Goal: Task Accomplishment & Management: Manage account settings

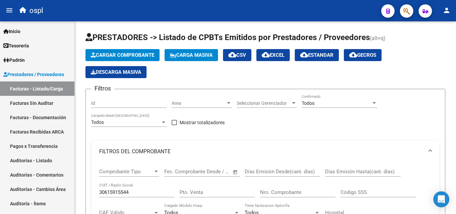
scroll to position [0, 145]
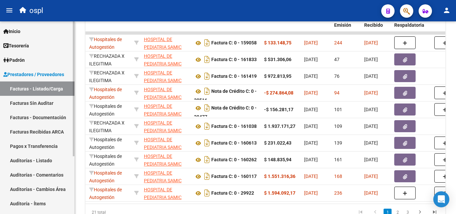
click at [35, 89] on link "Facturas - Listado/Carga" at bounding box center [37, 88] width 74 height 14
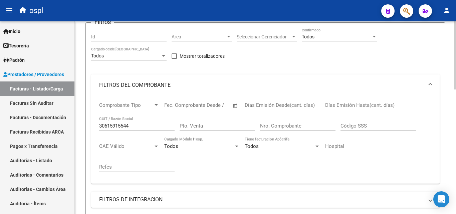
scroll to position [67, 0]
click at [134, 126] on input "30615915544" at bounding box center [136, 125] width 75 height 6
type input "3"
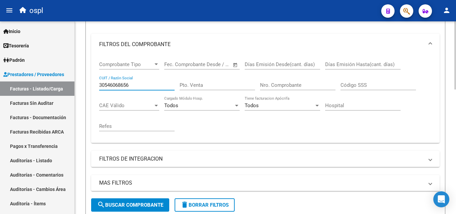
scroll to position [133, 0]
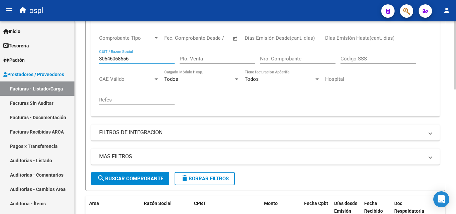
type input "30546068656"
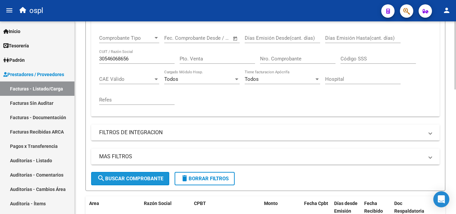
click at [143, 180] on span "search Buscar Comprobante" at bounding box center [130, 178] width 66 height 6
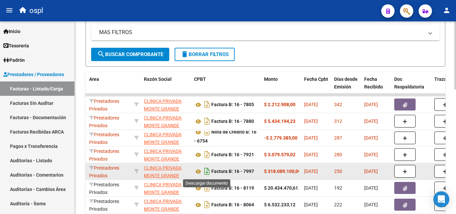
scroll to position [267, 0]
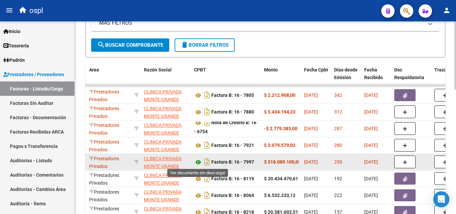
click at [198, 161] on icon at bounding box center [198, 162] width 9 height 8
click at [198, 162] on icon at bounding box center [198, 162] width 9 height 8
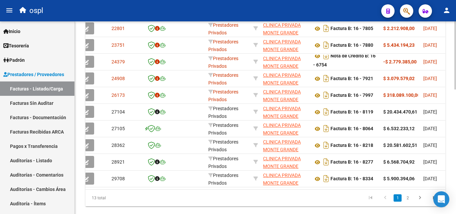
scroll to position [0, 0]
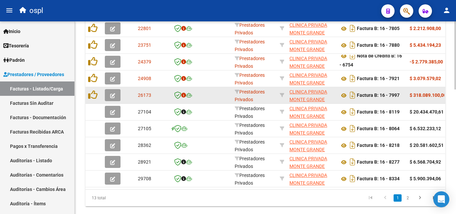
click at [116, 92] on button "button" at bounding box center [113, 95] width 16 height 12
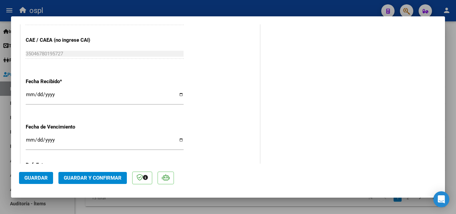
scroll to position [341, 0]
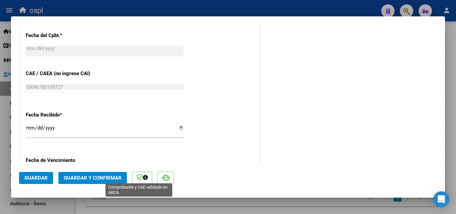
click at [141, 178] on icon at bounding box center [139, 177] width 6 height 7
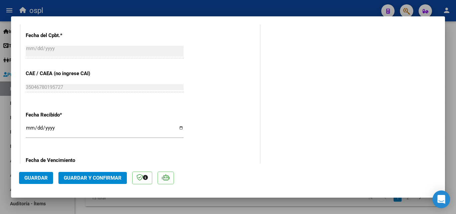
click at [439, 200] on icon "Open Intercom Messenger" at bounding box center [441, 199] width 8 height 9
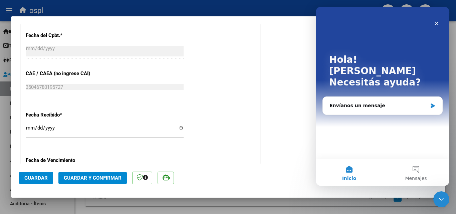
scroll to position [0, 0]
click at [371, 102] on div "Envíanos un mensaje" at bounding box center [378, 105] width 98 height 7
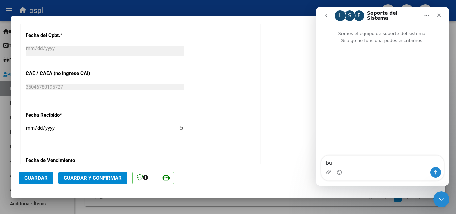
type textarea "b"
type textarea "Buenas tardes"
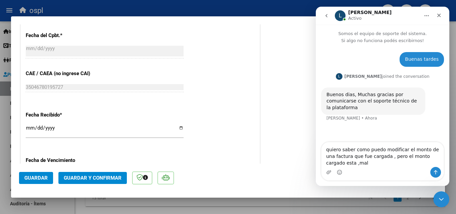
type textarea "quiero saber como puedo modificar el monto de una factura que fue cargada , per…"
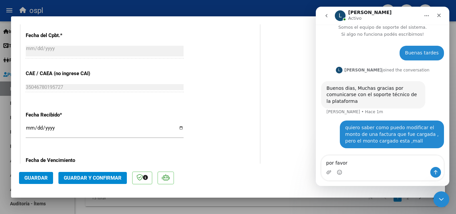
scroll to position [32, 0]
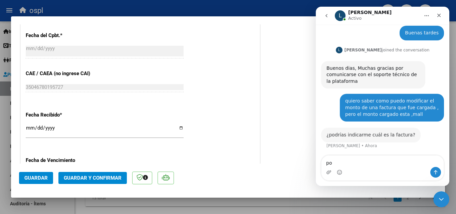
type textarea "p"
type textarea "b"
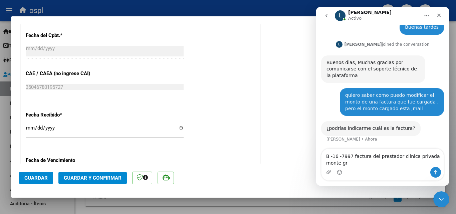
scroll to position [33, 0]
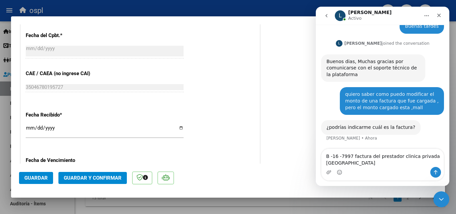
type textarea "B -16 -7997 factura del prestador clinica privada [GEOGRAPHIC_DATA]"
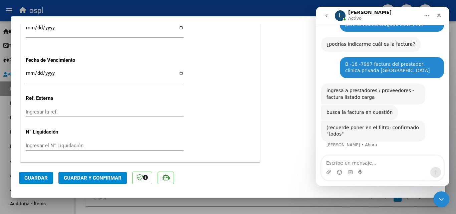
scroll to position [116, 0]
click at [87, 7] on div at bounding box center [228, 107] width 456 height 214
type input "$ 0,00"
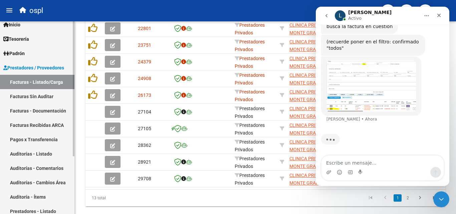
scroll to position [0, 0]
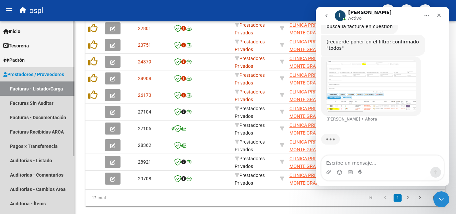
click at [28, 74] on span "Prestadores / Proveedores" at bounding box center [33, 74] width 61 height 7
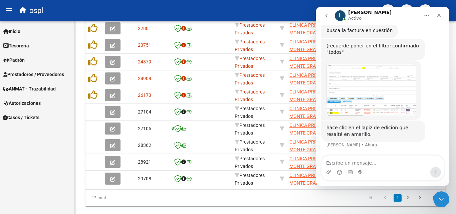
scroll to position [198, 0]
click at [384, 99] on img "Ludmila dice…" at bounding box center [370, 89] width 89 height 51
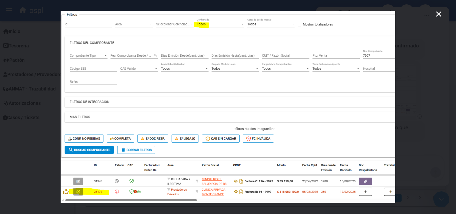
scroll to position [224, 0]
click at [384, 99] on img "Cerrar" at bounding box center [228, 107] width 334 height 192
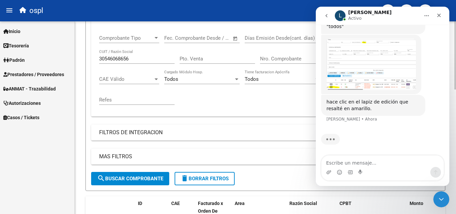
scroll to position [0, 0]
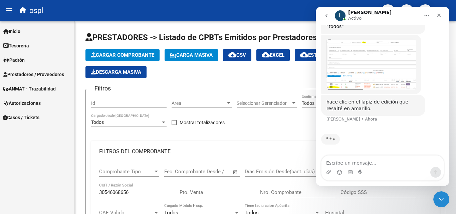
click at [425, 14] on icon "Inicio" at bounding box center [426, 15] width 5 height 5
click at [249, 136] on div "Filtros Id Area Area Seleccionar Gerenciador Seleccionar Gerenciador Todos Conf…" at bounding box center [265, 199] width 348 height 211
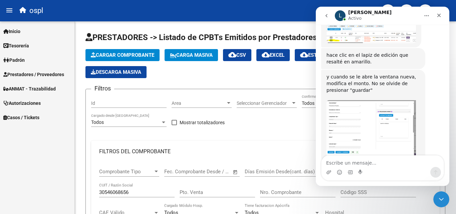
scroll to position [292, 0]
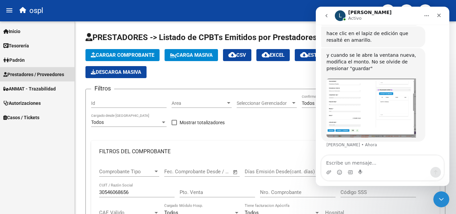
click at [34, 71] on span "Prestadores / Proveedores" at bounding box center [33, 74] width 61 height 7
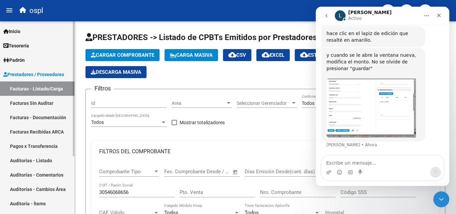
click at [41, 89] on link "Facturas - Listado/Carga" at bounding box center [37, 88] width 74 height 14
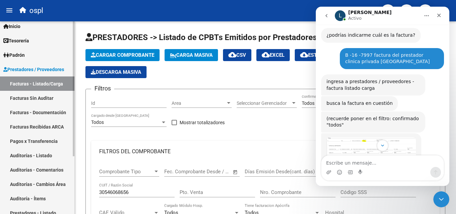
scroll to position [0, 0]
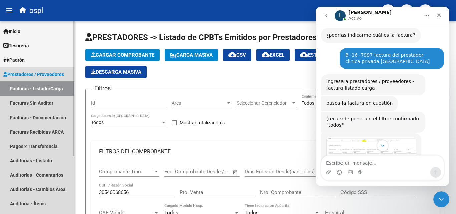
click at [38, 88] on link "Facturas - Listado/Carga" at bounding box center [37, 88] width 74 height 14
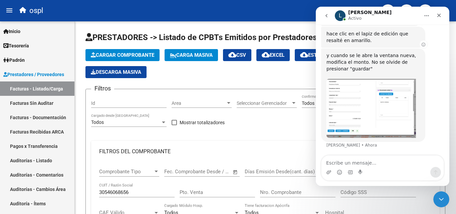
scroll to position [292, 0]
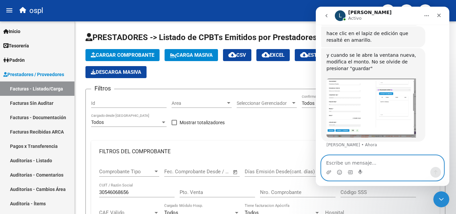
click at [389, 162] on textarea "Escribe un mensaje..." at bounding box center [382, 160] width 122 height 11
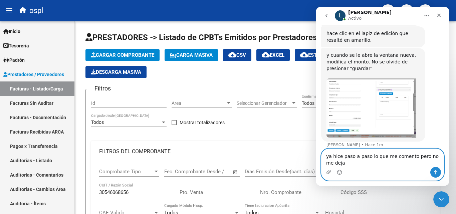
scroll to position [299, 0]
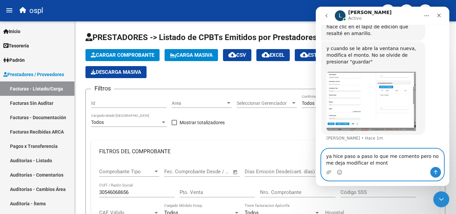
type textarea "ya hice paso a paso lo que me comento pero no me deja modificar el monto"
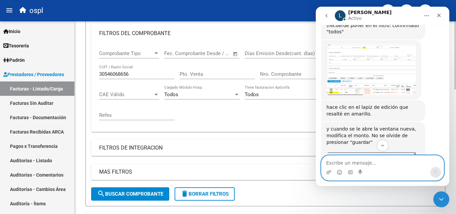
scroll to position [133, 0]
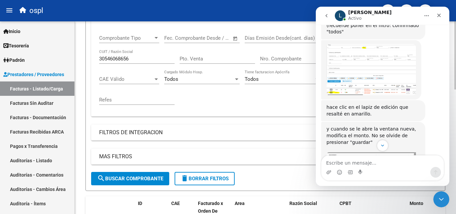
click at [138, 180] on span "search Buscar Comprobante" at bounding box center [130, 178] width 66 height 6
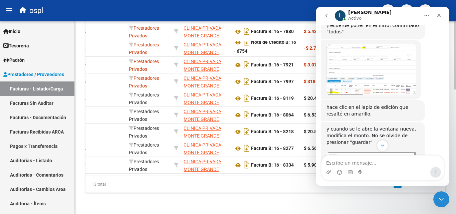
scroll to position [0, 122]
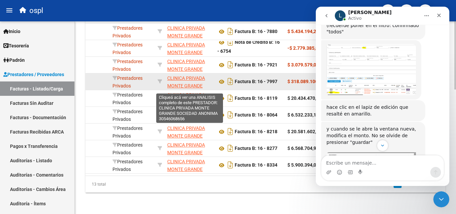
click at [200, 75] on span "CLINICA PRIVADA MONTE GRANDE SOCIEDAD ANONIMA" at bounding box center [189, 85] width 44 height 21
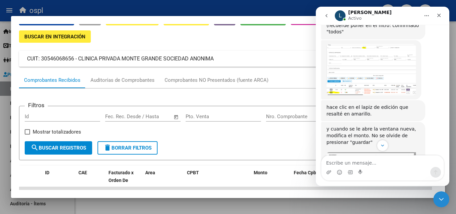
scroll to position [33, 0]
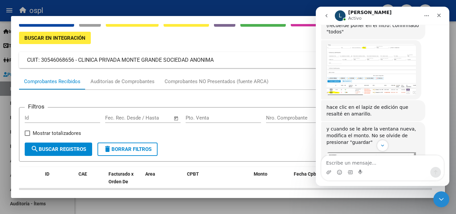
click at [138, 9] on div at bounding box center [228, 107] width 456 height 214
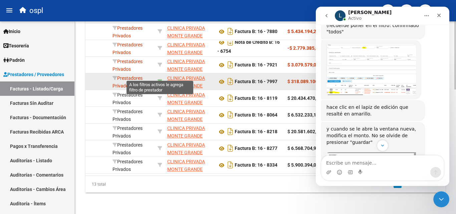
click at [160, 79] on icon at bounding box center [159, 81] width 5 height 5
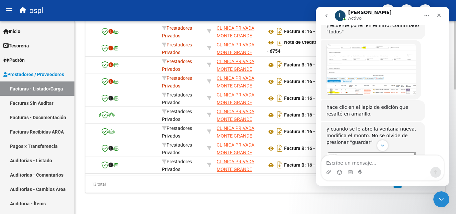
scroll to position [0, 68]
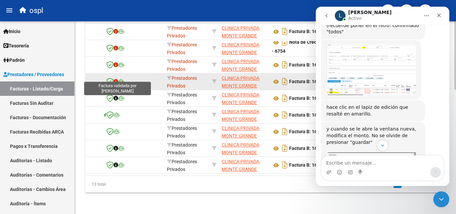
click at [109, 78] on icon at bounding box center [109, 81] width 7 height 7
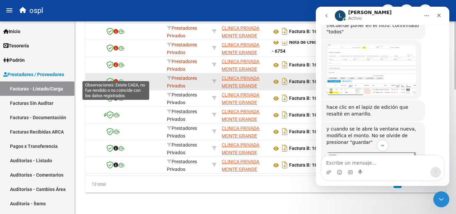
click at [116, 79] on icon at bounding box center [115, 81] width 5 height 5
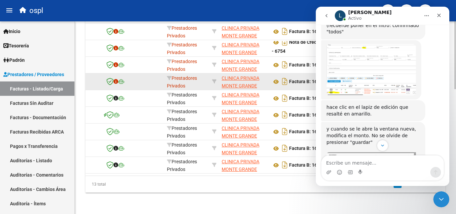
scroll to position [353, 0]
click at [121, 79] on icon at bounding box center [121, 81] width 6 height 5
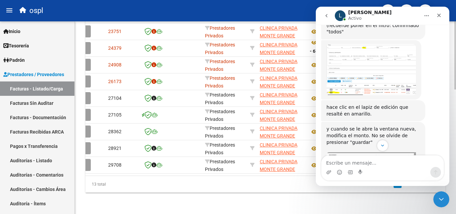
scroll to position [0, 12]
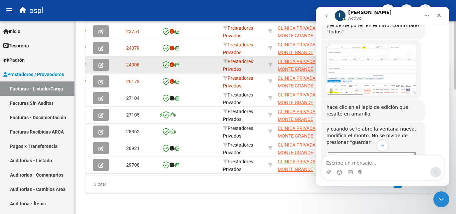
click at [99, 63] on icon "button" at bounding box center [100, 65] width 5 height 5
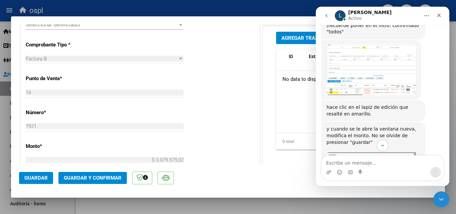
scroll to position [234, 0]
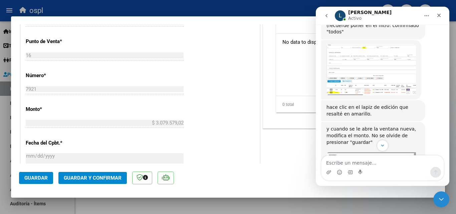
click at [117, 4] on div at bounding box center [228, 107] width 456 height 214
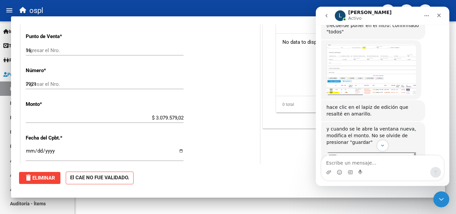
type input "$ 0,00"
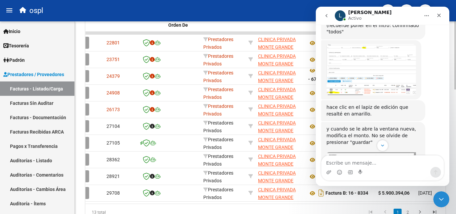
scroll to position [0, 0]
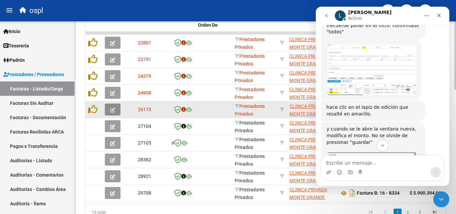
click at [114, 109] on icon "button" at bounding box center [112, 109] width 5 height 5
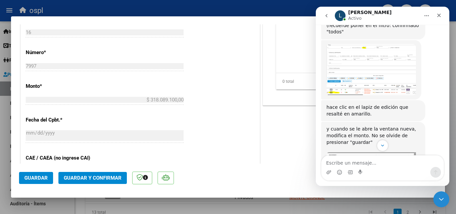
scroll to position [267, 0]
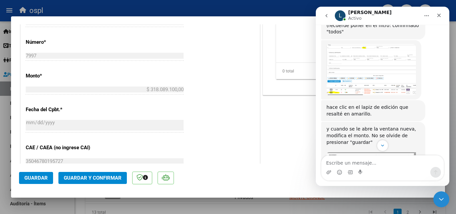
click at [174, 86] on div "$ 318.089.100,00 Ingresar el monto" at bounding box center [105, 89] width 158 height 10
click at [182, 89] on app-form-text-field "Monto * $ 318.089.100,00 Ingresar el monto" at bounding box center [107, 83] width 163 height 20
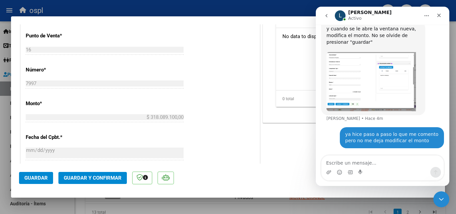
scroll to position [241, 0]
click at [178, 112] on div "$ 318.089.100,00 Ingresar el monto" at bounding box center [105, 115] width 158 height 10
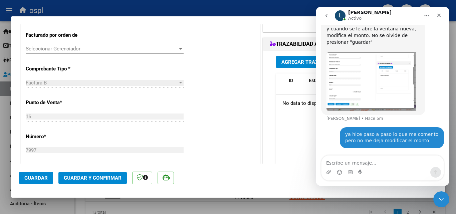
scroll to position [141, 0]
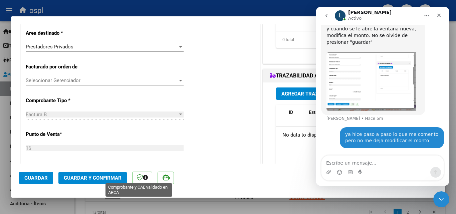
click at [140, 176] on icon at bounding box center [139, 177] width 6 height 7
click at [143, 179] on icon at bounding box center [145, 177] width 5 height 5
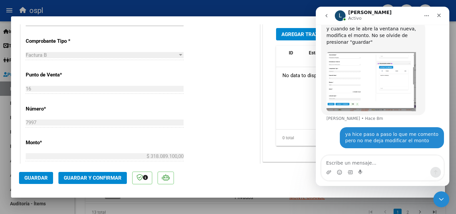
scroll to position [300, 0]
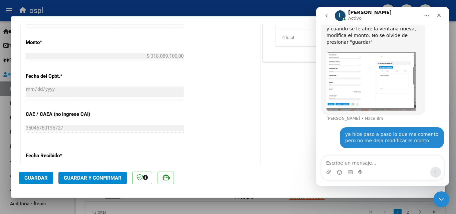
click at [222, 8] on div at bounding box center [228, 107] width 456 height 214
type input "$ 0,00"
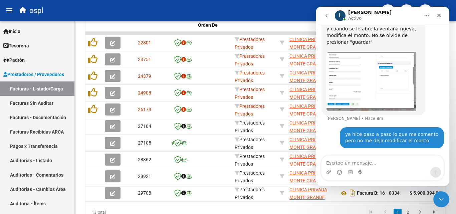
scroll to position [336, 0]
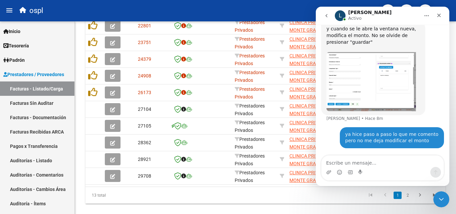
click at [427, 16] on icon "Inicio" at bounding box center [426, 15] width 5 height 5
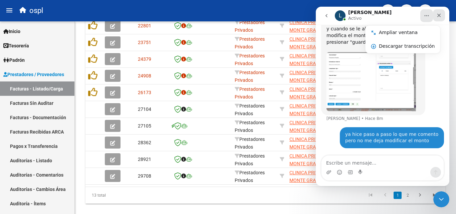
click at [440, 16] on icon "Cerrar" at bounding box center [438, 15] width 5 height 5
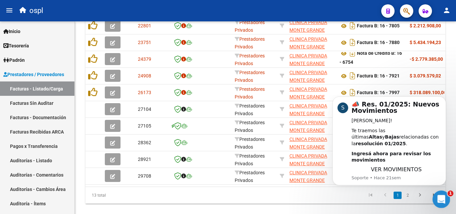
scroll to position [0, 0]
click at [449, 194] on span "1" at bounding box center [450, 193] width 6 height 6
click at [442, 195] on icon "Abrir Intercom Messenger" at bounding box center [440, 198] width 11 height 11
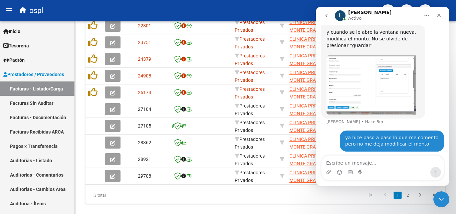
scroll to position [318, 0]
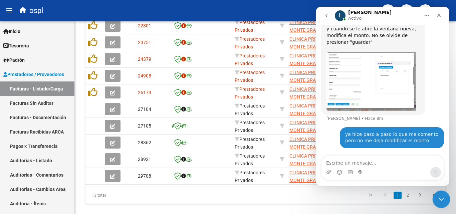
click at [439, 199] on icon "Cerrar Intercom Messenger" at bounding box center [440, 198] width 8 height 8
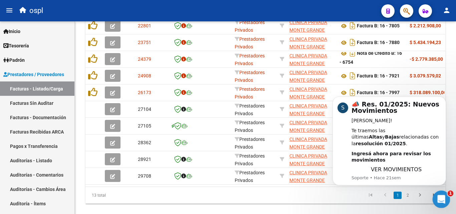
scroll to position [0, 0]
click at [439, 199] on icon "Abrir Intercom Messenger" at bounding box center [440, 197] width 5 height 5
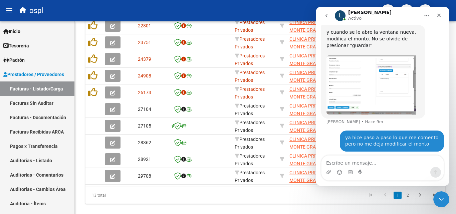
scroll to position [318, 0]
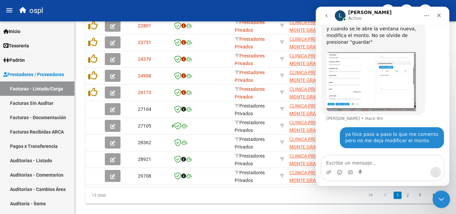
click at [441, 200] on icon "Cerrar Intercom Messenger" at bounding box center [440, 198] width 8 height 8
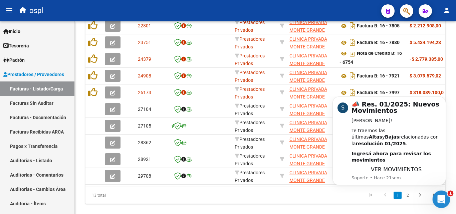
scroll to position [0, 0]
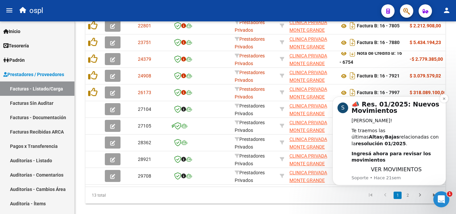
click at [396, 151] on b "Ingresá ahora para revisar los movimientos" at bounding box center [390, 157] width 79 height 12
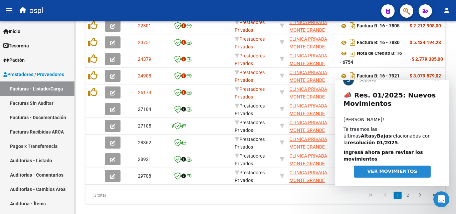
click at [395, 170] on span "VER MOVIMIENTOS" at bounding box center [392, 170] width 50 height 5
click at [442, 199] on icon "Abrir Intercom Messenger" at bounding box center [440, 198] width 11 height 11
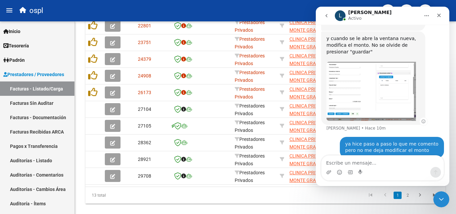
scroll to position [318, 0]
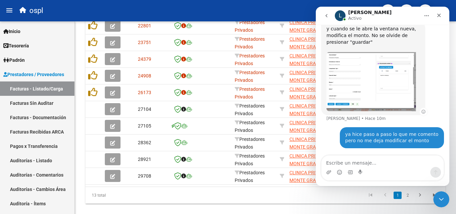
click at [375, 65] on img "Ludmila dice…" at bounding box center [370, 81] width 89 height 59
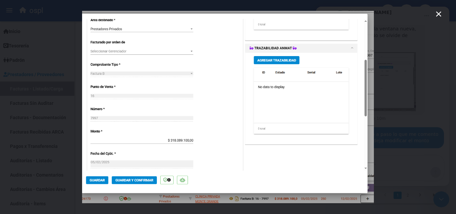
click at [441, 13] on icon "Cerrar" at bounding box center [438, 14] width 8 height 8
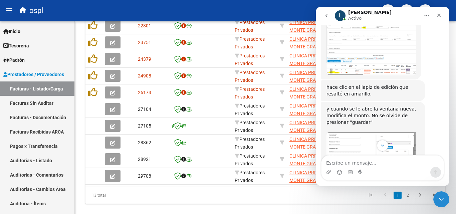
scroll to position [218, 0]
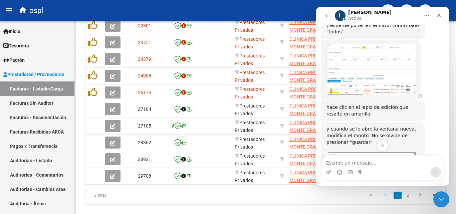
click at [376, 90] on img "Ludmila dice…" at bounding box center [370, 69] width 89 height 51
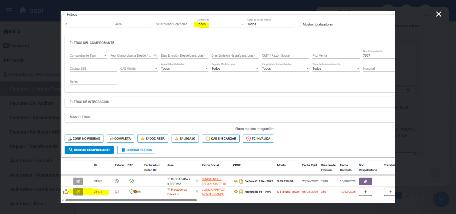
click at [441, 14] on icon "Cerrar" at bounding box center [438, 14] width 8 height 8
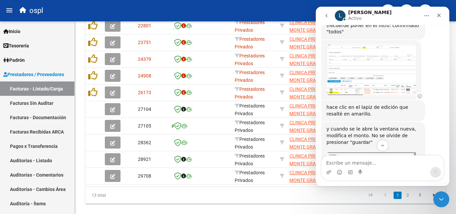
click at [376, 90] on img "Ludmila dice…" at bounding box center [370, 69] width 89 height 51
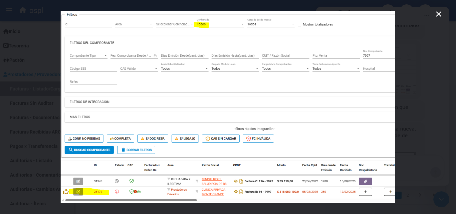
click at [439, 14] on icon "Cerrar" at bounding box center [438, 13] width 5 height 5
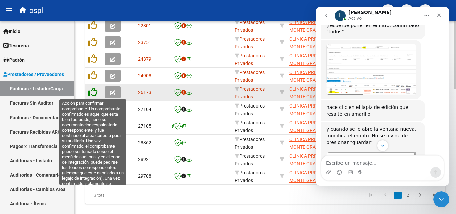
click at [90, 93] on icon at bounding box center [92, 91] width 9 height 9
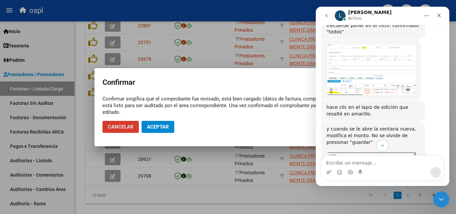
click at [131, 128] on span "Cancelar" at bounding box center [121, 127] width 26 height 6
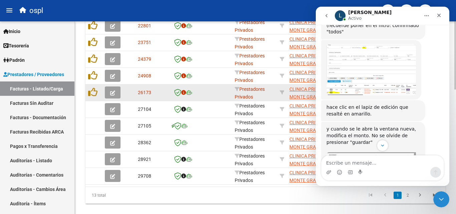
click at [112, 94] on icon "button" at bounding box center [112, 92] width 5 height 5
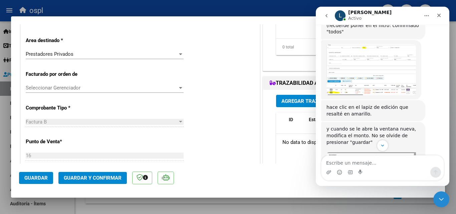
scroll to position [267, 0]
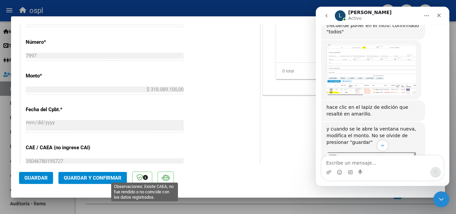
click at [145, 179] on icon at bounding box center [145, 177] width 5 height 5
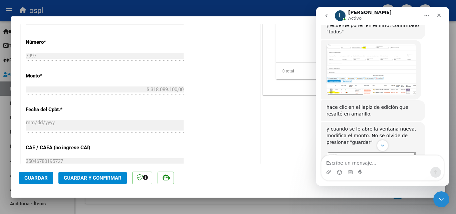
click at [145, 179] on icon at bounding box center [145, 177] width 5 height 5
click at [141, 179] on icon at bounding box center [139, 177] width 6 height 7
click at [138, 178] on icon at bounding box center [139, 177] width 6 height 7
click at [164, 177] on icon at bounding box center [166, 177] width 8 height 7
click at [165, 176] on icon at bounding box center [166, 177] width 8 height 7
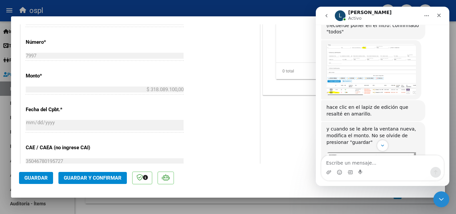
click at [165, 175] on icon at bounding box center [166, 177] width 8 height 7
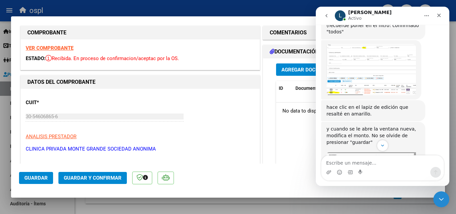
scroll to position [74, 0]
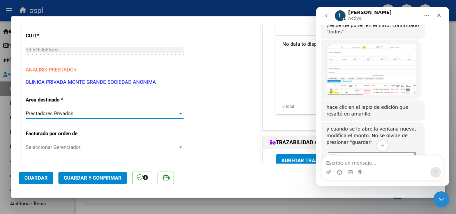
click at [178, 112] on div at bounding box center [180, 113] width 6 height 5
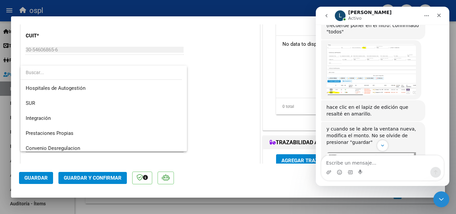
scroll to position [95, 0]
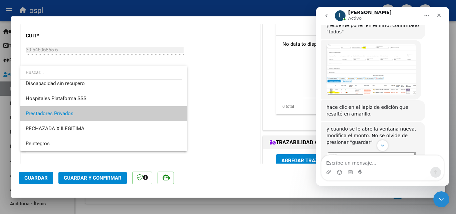
click at [232, 85] on div at bounding box center [228, 107] width 456 height 214
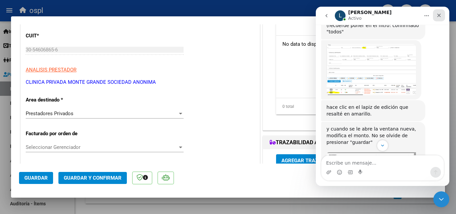
click at [438, 15] on icon "Cerrar" at bounding box center [439, 16] width 4 height 4
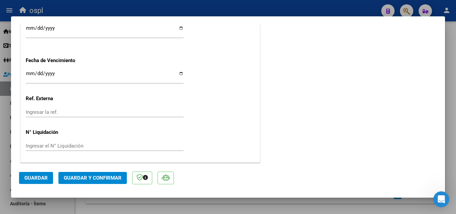
scroll to position [441, 0]
click at [27, 180] on span "Guardar" at bounding box center [35, 178] width 23 height 6
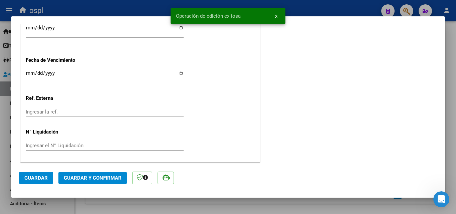
click at [171, 180] on p at bounding box center [165, 177] width 16 height 13
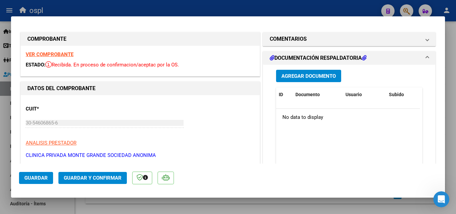
scroll to position [0, 0]
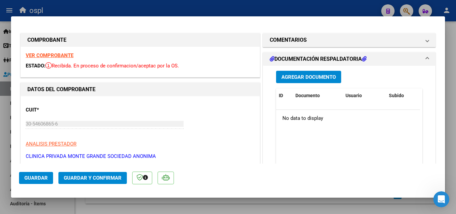
click at [228, 12] on div at bounding box center [228, 107] width 456 height 214
type input "$ 0,00"
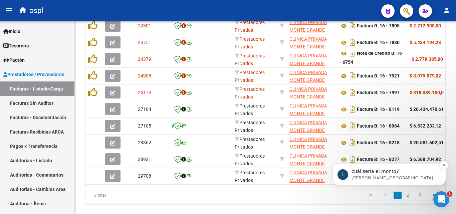
click at [381, 180] on p "[PERSON_NAME][GEOGRAPHIC_DATA]" at bounding box center [394, 178] width 86 height 6
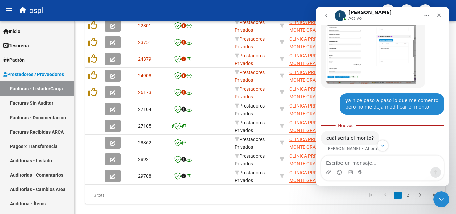
scroll to position [349, 0]
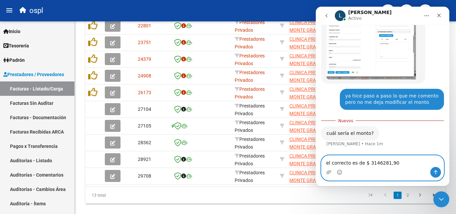
type textarea "el correcto es de $ 3146281,90"
click at [436, 173] on icon "Enviar un mensaje…" at bounding box center [435, 171] width 5 height 5
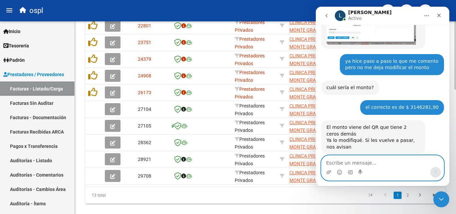
scroll to position [397, 0]
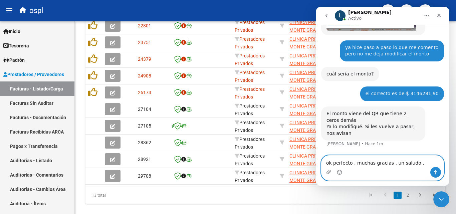
type textarea "ok perfecto , muchas gracias , un saludo ."
click at [435, 174] on icon "Enviar un mensaje…" at bounding box center [436, 172] width 4 height 4
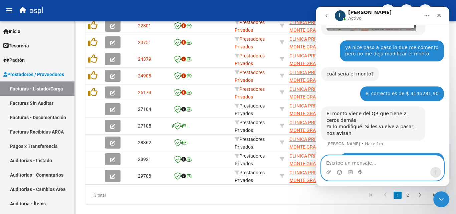
scroll to position [417, 0]
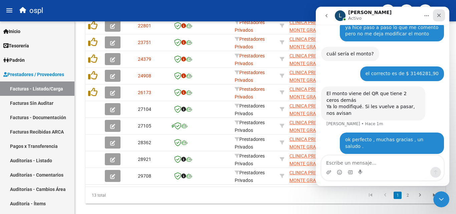
click at [437, 13] on icon "Cerrar" at bounding box center [438, 15] width 5 height 5
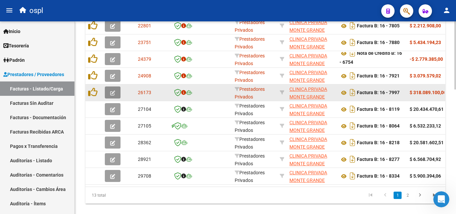
click at [110, 94] on icon "button" at bounding box center [112, 92] width 5 height 5
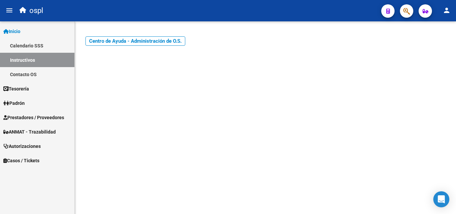
click at [35, 119] on span "Prestadores / Proveedores" at bounding box center [33, 117] width 61 height 7
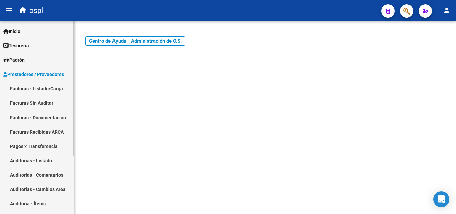
click at [45, 89] on link "Facturas - Listado/Carga" at bounding box center [37, 88] width 74 height 14
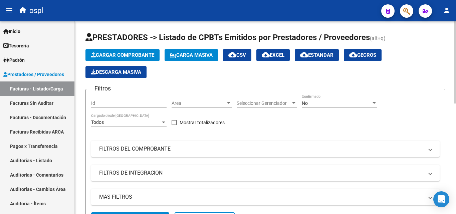
click at [313, 104] on div "No" at bounding box center [336, 103] width 69 height 6
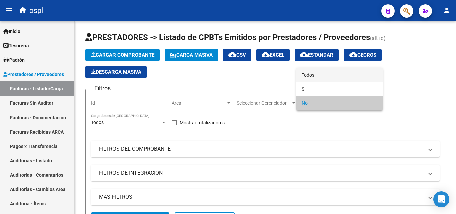
click at [312, 76] on span "Todos" at bounding box center [339, 75] width 75 height 14
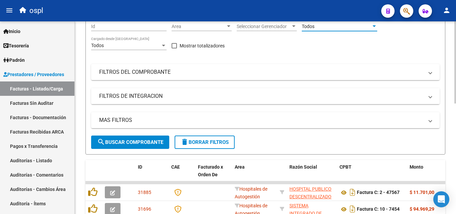
scroll to position [67, 0]
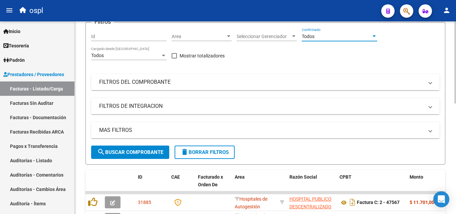
click at [152, 83] on mat-panel-title "FILTROS DEL COMPROBANTE" at bounding box center [261, 81] width 324 height 7
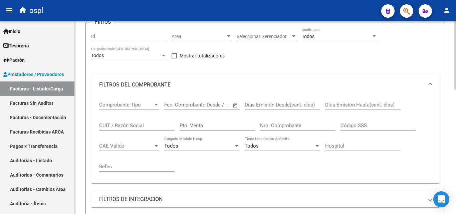
click at [293, 128] on div "Nro. Comprobante" at bounding box center [297, 123] width 75 height 14
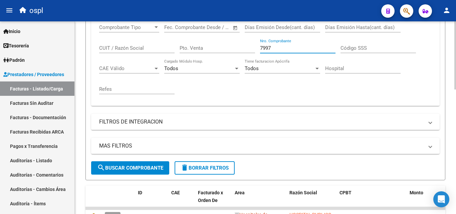
scroll to position [167, 0]
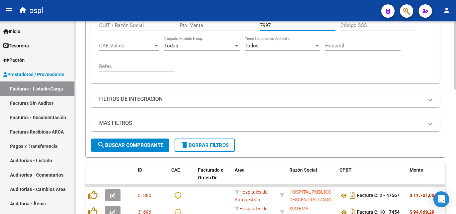
type input "7997"
click at [128, 146] on span "search Buscar Comprobante" at bounding box center [130, 145] width 66 height 6
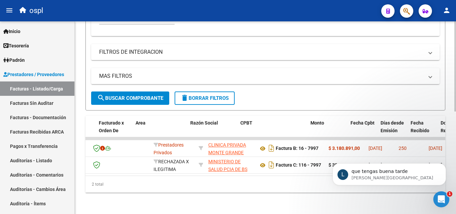
scroll to position [0, 109]
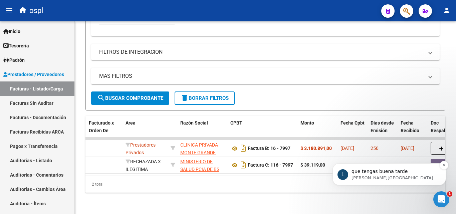
click at [404, 171] on p "que tengas buena tarde" at bounding box center [394, 171] width 86 height 7
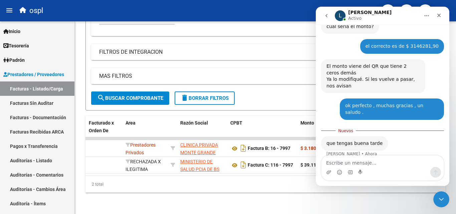
scroll to position [448, 0]
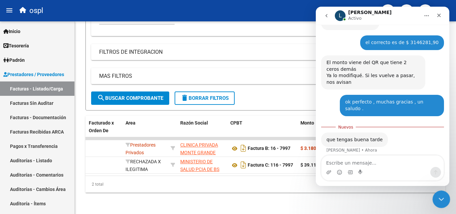
click at [440, 197] on icon "Cerrar Intercom Messenger" at bounding box center [440, 198] width 8 height 8
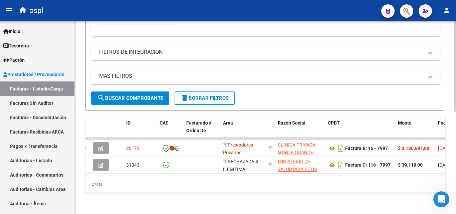
scroll to position [0, 0]
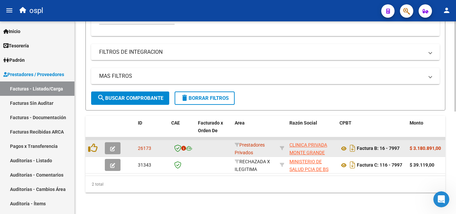
click at [116, 143] on button "button" at bounding box center [113, 148] width 16 height 12
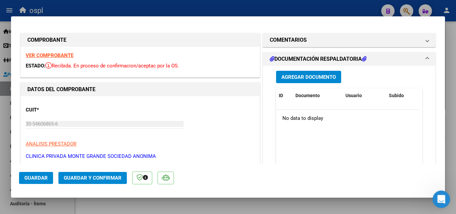
click at [439, 198] on icon "Abrir Intercom Messenger" at bounding box center [440, 198] width 11 height 11
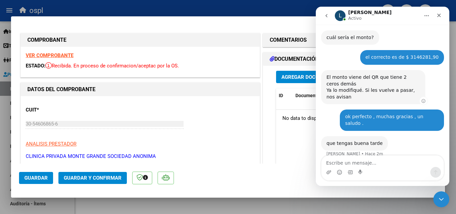
scroll to position [437, 0]
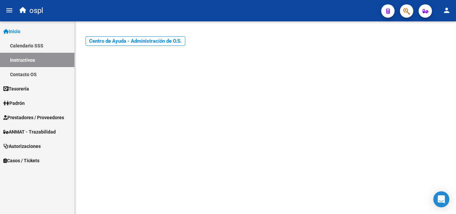
click at [45, 115] on span "Prestadores / Proveedores" at bounding box center [33, 117] width 61 height 7
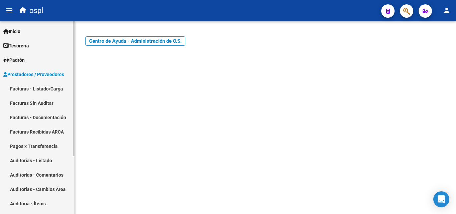
drag, startPoint x: 48, startPoint y: 89, endPoint x: 54, endPoint y: 94, distance: 7.8
click at [48, 89] on link "Facturas - Listado/Carga" at bounding box center [37, 88] width 74 height 14
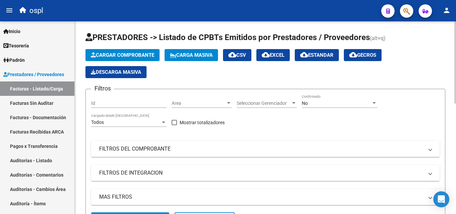
click at [320, 105] on div "No" at bounding box center [336, 103] width 69 height 6
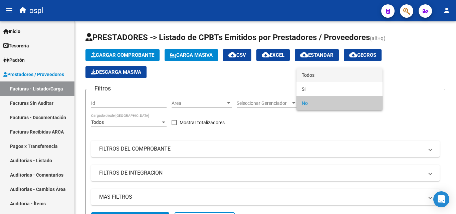
click at [311, 73] on span "Todos" at bounding box center [339, 75] width 75 height 14
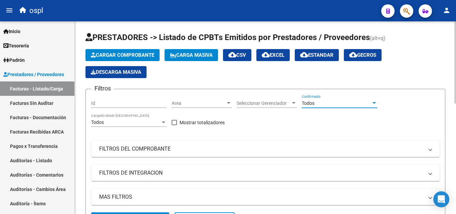
scroll to position [33, 0]
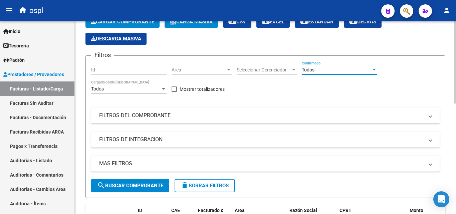
click at [147, 114] on mat-panel-title "FILTROS DEL COMPROBANTE" at bounding box center [261, 115] width 324 height 7
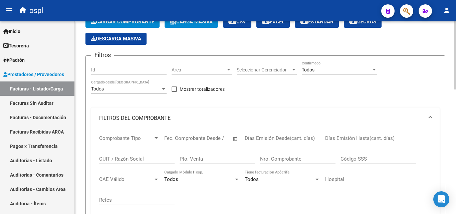
click at [293, 159] on input "Nro. Comprobante" at bounding box center [297, 159] width 75 height 6
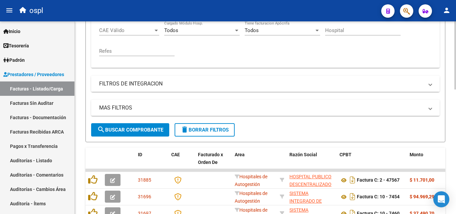
scroll to position [200, 0]
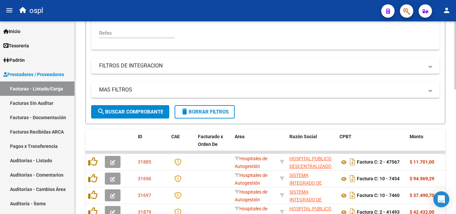
type input "7997"
click at [125, 111] on span "search Buscar Comprobante" at bounding box center [130, 112] width 66 height 6
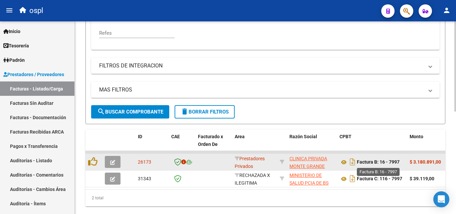
click at [386, 161] on strong "Factura B: 16 - 7997" at bounding box center [378, 161] width 43 height 5
click at [110, 162] on icon "button" at bounding box center [112, 162] width 5 height 5
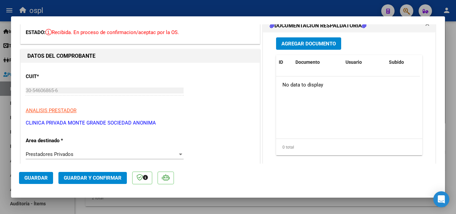
scroll to position [0, 0]
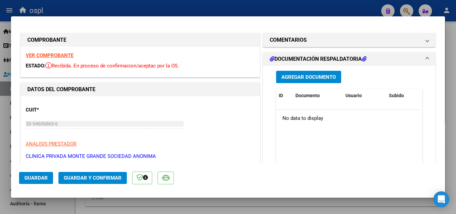
click at [70, 7] on div at bounding box center [228, 107] width 456 height 214
type input "$ 0,00"
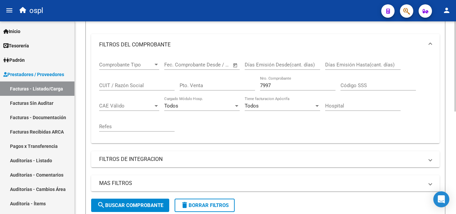
scroll to position [100, 0]
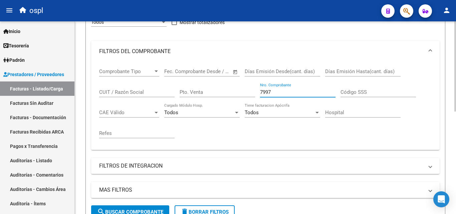
click at [278, 94] on input "7997" at bounding box center [297, 92] width 75 height 6
type input "7"
click at [151, 96] on div "CUIT / Razón Social" at bounding box center [136, 90] width 75 height 14
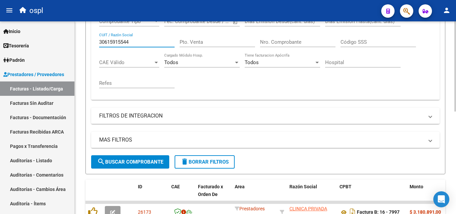
scroll to position [167, 0]
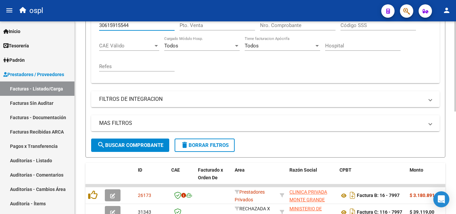
type input "30615915544"
click at [129, 147] on span "search Buscar Comprobante" at bounding box center [130, 145] width 66 height 6
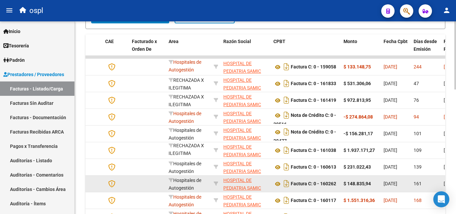
scroll to position [286, 0]
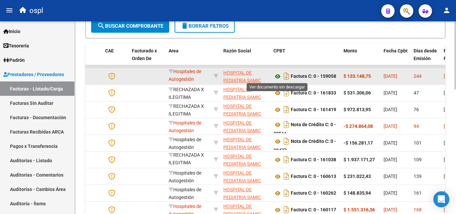
click at [276, 76] on icon at bounding box center [277, 76] width 9 height 8
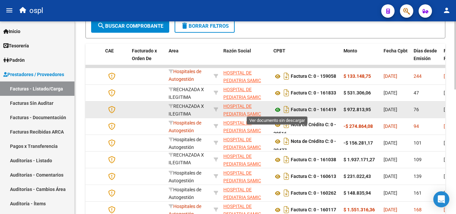
click at [276, 110] on icon at bounding box center [277, 110] width 9 height 8
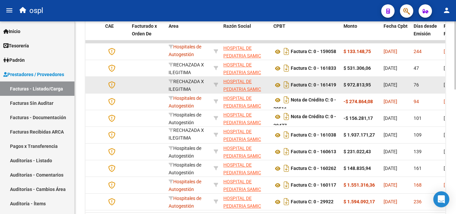
scroll to position [353, 0]
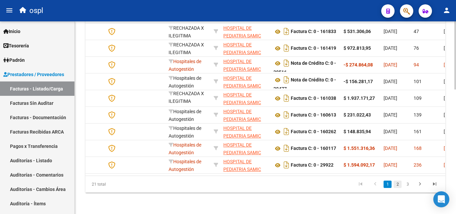
click at [396, 184] on link "2" at bounding box center [397, 183] width 8 height 7
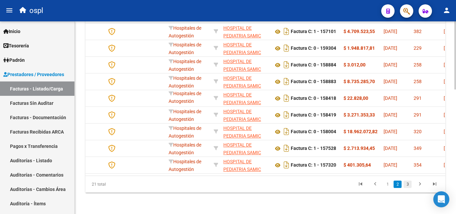
click at [406, 184] on link "3" at bounding box center [407, 183] width 8 height 7
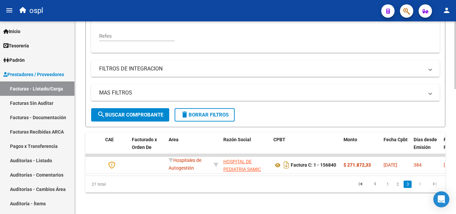
scroll to position [202, 0]
click at [396, 183] on link "2" at bounding box center [397, 183] width 8 height 7
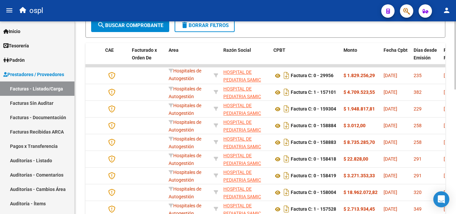
scroll to position [303, 0]
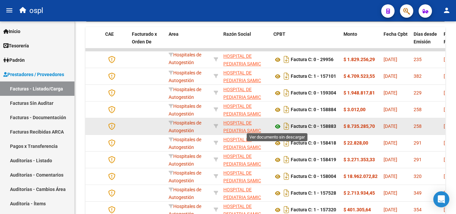
click at [276, 126] on icon at bounding box center [277, 126] width 9 height 8
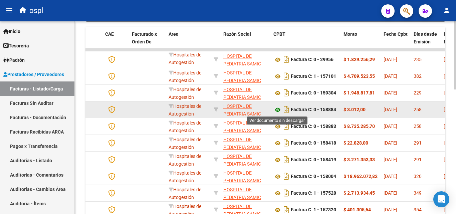
click at [277, 109] on icon at bounding box center [277, 110] width 9 height 8
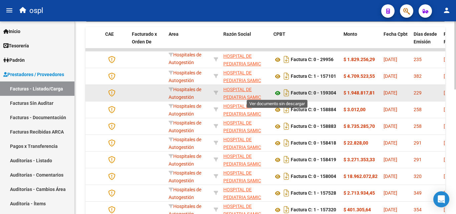
click at [279, 93] on icon at bounding box center [277, 93] width 9 height 8
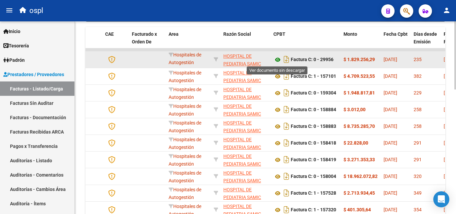
click at [277, 59] on icon at bounding box center [277, 60] width 9 height 8
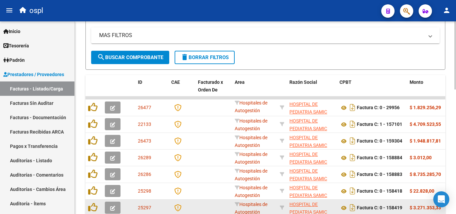
scroll to position [253, 0]
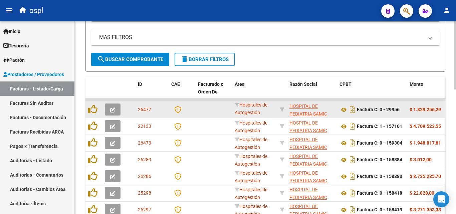
click at [113, 109] on icon "button" at bounding box center [112, 109] width 5 height 5
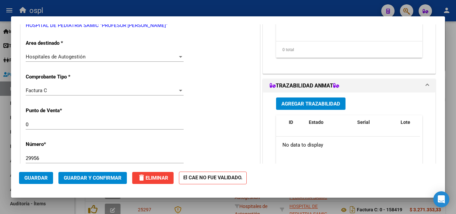
scroll to position [133, 0]
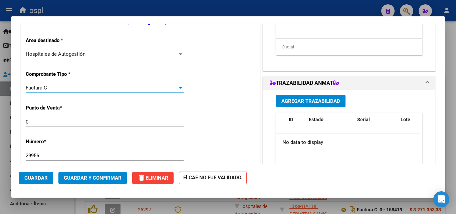
click at [179, 87] on div at bounding box center [180, 88] width 3 height 2
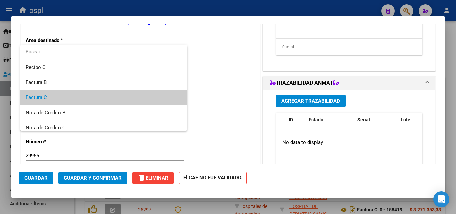
scroll to position [10, 0]
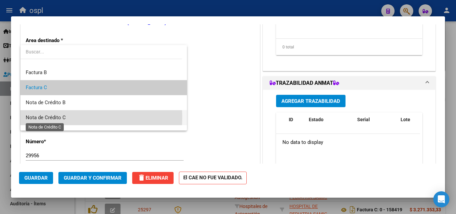
click at [55, 117] on span "Nota de Crédito C" at bounding box center [46, 117] width 40 height 6
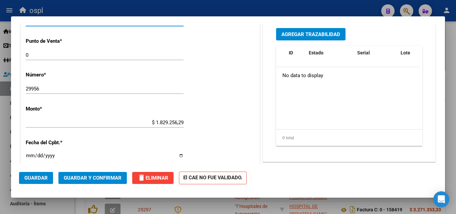
scroll to position [300, 0]
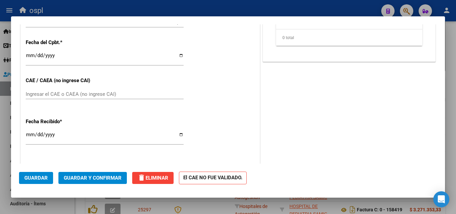
click at [36, 179] on span "Guardar" at bounding box center [35, 178] width 23 height 6
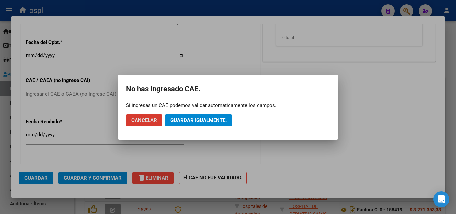
click at [205, 123] on button "Guardar igualmente." at bounding box center [198, 120] width 67 height 12
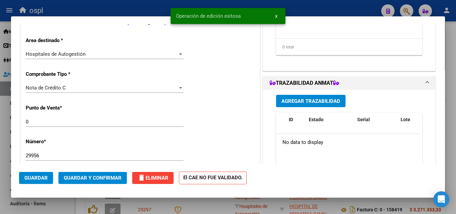
scroll to position [0, 0]
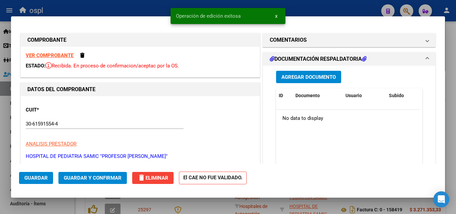
click at [84, 9] on div at bounding box center [228, 107] width 456 height 214
type input "$ 0,00"
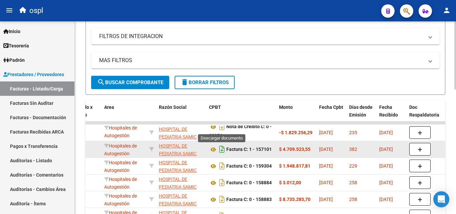
scroll to position [219, 0]
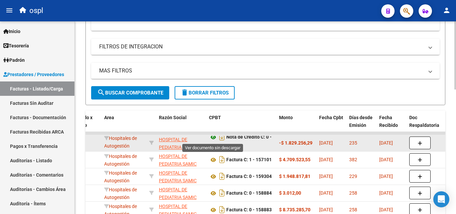
click at [213, 137] on icon at bounding box center [213, 137] width 9 height 8
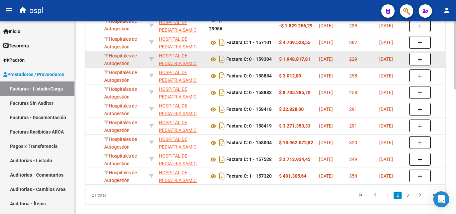
scroll to position [353, 0]
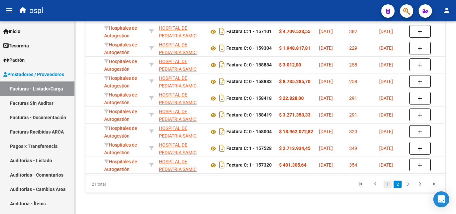
click at [388, 183] on link "1" at bounding box center [387, 183] width 8 height 7
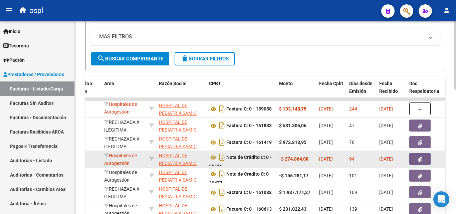
scroll to position [253, 0]
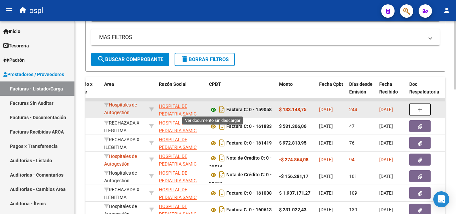
click at [212, 109] on icon at bounding box center [213, 110] width 9 height 8
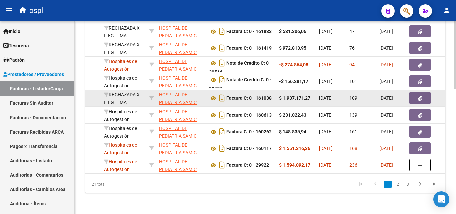
scroll to position [353, 0]
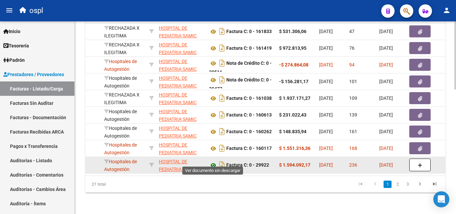
click at [212, 161] on icon at bounding box center [213, 165] width 9 height 8
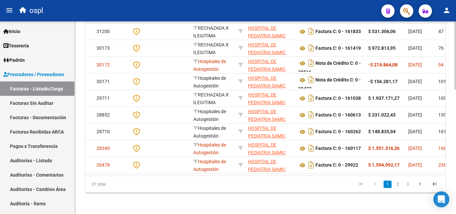
scroll to position [0, 0]
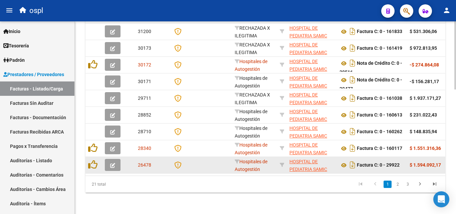
click at [109, 161] on button "button" at bounding box center [113, 165] width 16 height 12
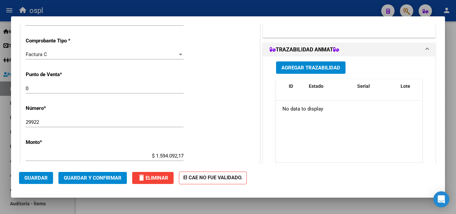
scroll to position [133, 0]
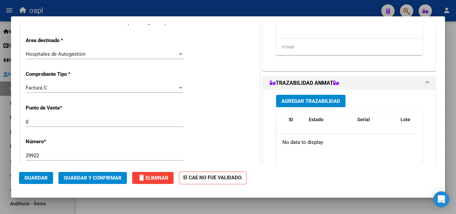
click at [179, 88] on div at bounding box center [180, 88] width 3 height 2
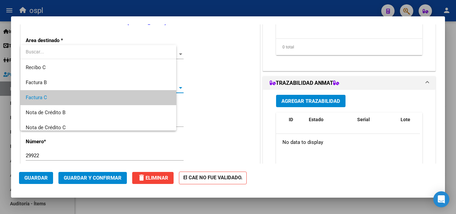
scroll to position [10, 0]
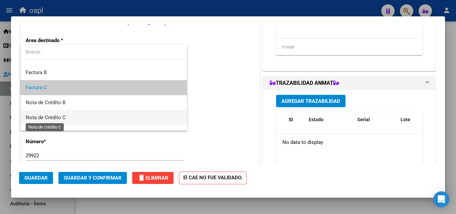
click at [61, 117] on span "Nota de Crédito C" at bounding box center [46, 117] width 40 height 6
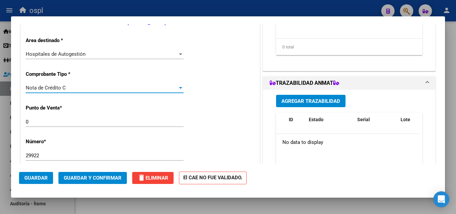
click at [35, 179] on span "Guardar" at bounding box center [35, 178] width 23 height 6
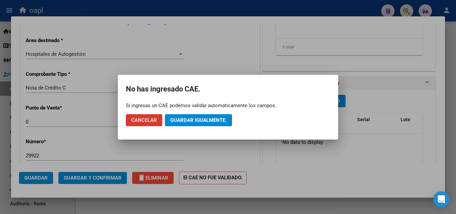
click at [196, 118] on span "Guardar igualmente." at bounding box center [198, 120] width 56 height 6
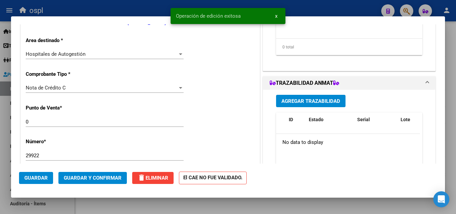
click at [133, 9] on div at bounding box center [228, 107] width 456 height 214
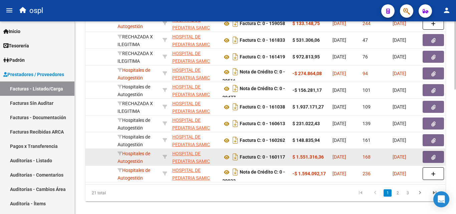
scroll to position [353, 0]
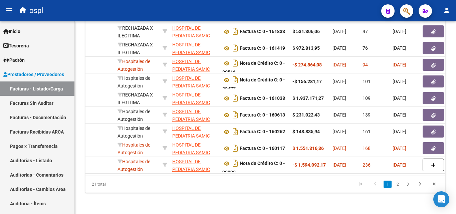
click at [399, 184] on link "2" at bounding box center [397, 183] width 8 height 7
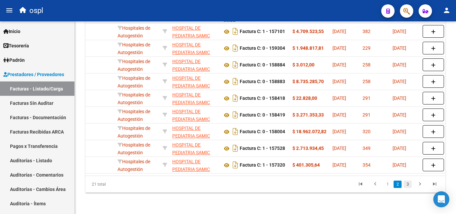
click at [408, 184] on link "3" at bounding box center [407, 183] width 8 height 7
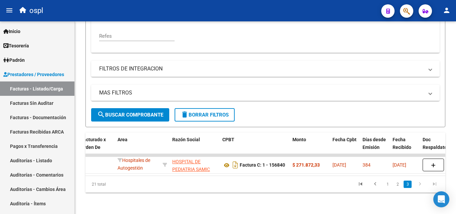
scroll to position [202, 0]
click at [388, 183] on link "1" at bounding box center [387, 183] width 8 height 7
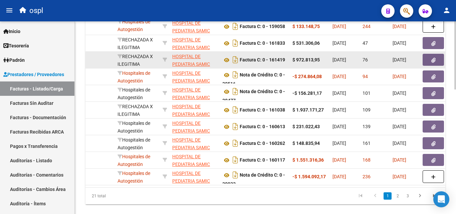
scroll to position [336, 0]
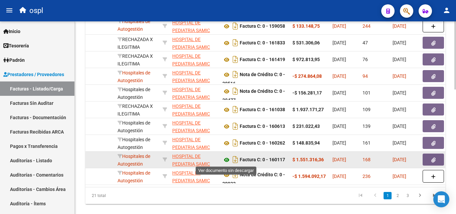
click at [225, 159] on icon at bounding box center [226, 160] width 9 height 8
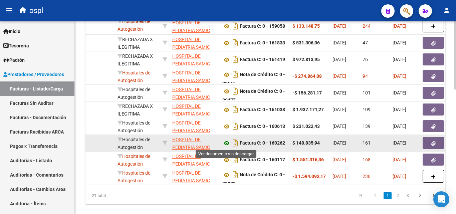
click at [226, 143] on icon at bounding box center [226, 143] width 9 height 8
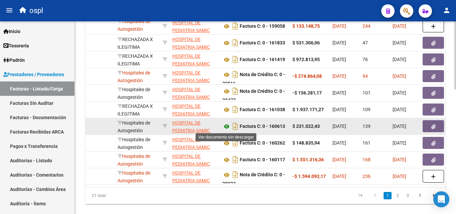
click at [226, 126] on icon at bounding box center [226, 126] width 9 height 8
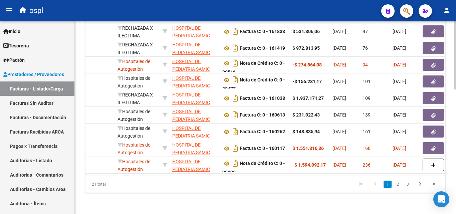
scroll to position [353, 0]
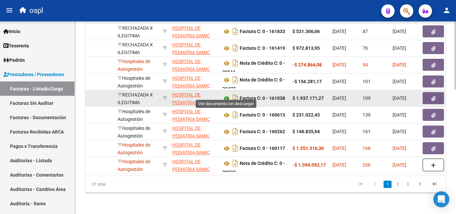
click at [225, 94] on icon at bounding box center [226, 98] width 9 height 8
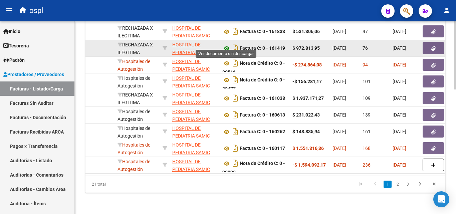
click at [226, 44] on icon at bounding box center [226, 48] width 9 height 8
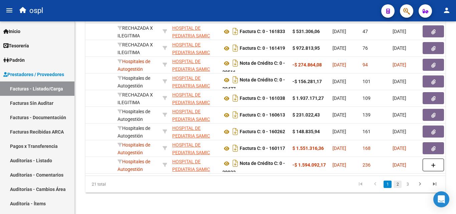
click at [396, 182] on link "2" at bounding box center [397, 183] width 8 height 7
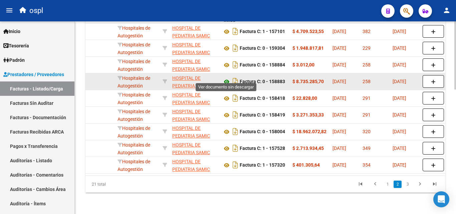
click at [227, 78] on icon at bounding box center [226, 82] width 9 height 8
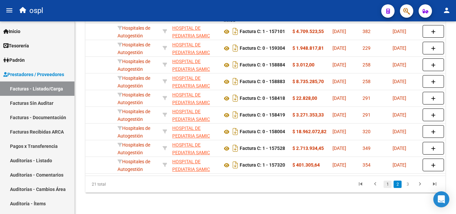
click at [387, 184] on link "1" at bounding box center [387, 183] width 8 height 7
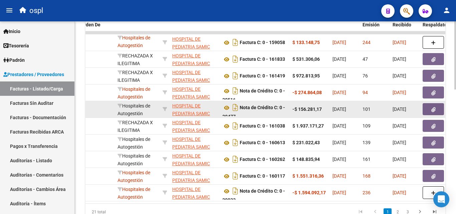
scroll to position [319, 0]
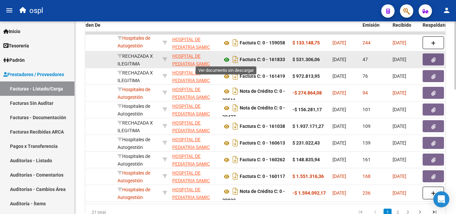
click at [226, 60] on icon at bounding box center [226, 60] width 9 height 8
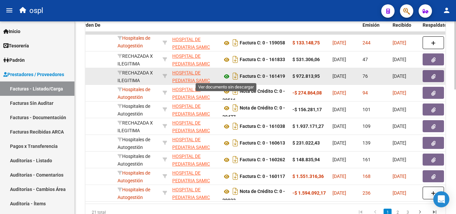
click at [225, 76] on icon at bounding box center [226, 76] width 9 height 8
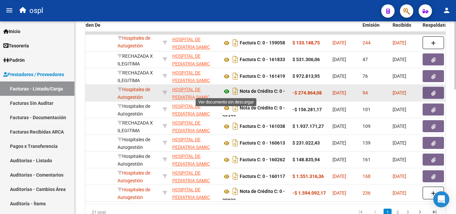
click at [226, 92] on icon at bounding box center [226, 91] width 9 height 8
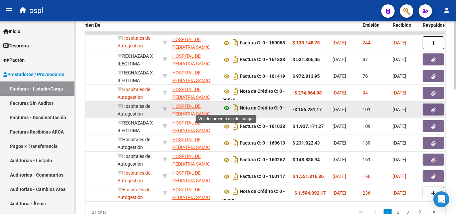
click at [227, 107] on icon at bounding box center [226, 108] width 9 height 8
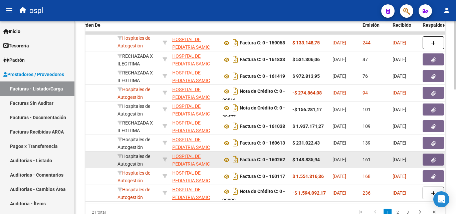
scroll to position [353, 0]
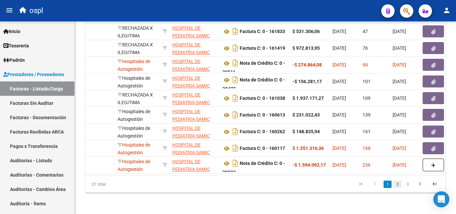
click at [398, 185] on link "2" at bounding box center [397, 183] width 8 height 7
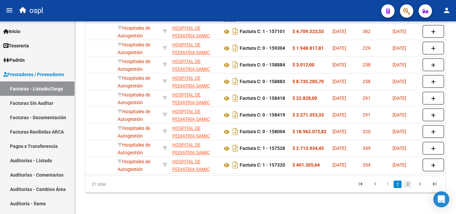
click at [408, 185] on link "3" at bounding box center [407, 183] width 8 height 7
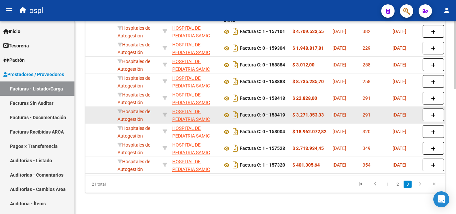
scroll to position [202, 0]
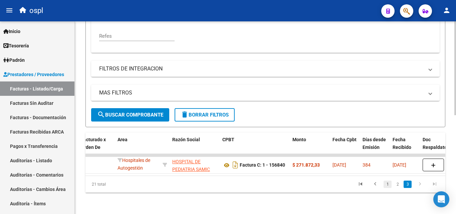
click at [387, 185] on link "1" at bounding box center [387, 183] width 8 height 7
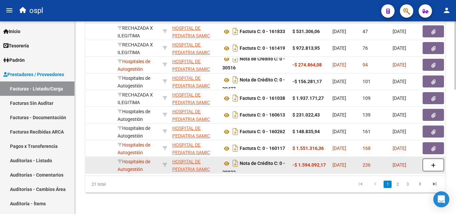
scroll to position [353, 0]
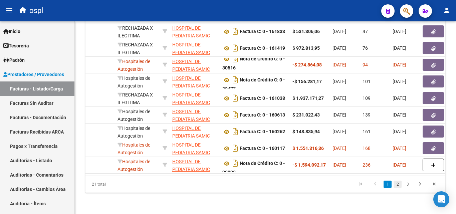
click at [398, 185] on link "2" at bounding box center [397, 183] width 8 height 7
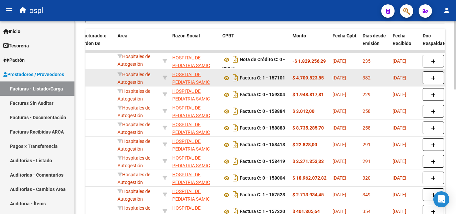
scroll to position [286, 0]
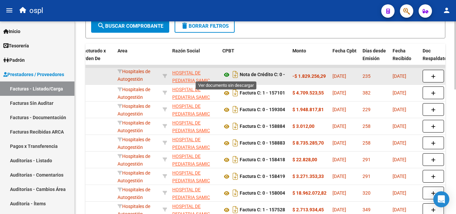
click at [227, 74] on icon at bounding box center [226, 75] width 9 height 8
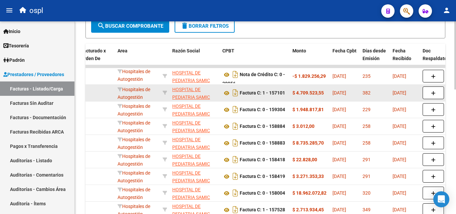
scroll to position [353, 0]
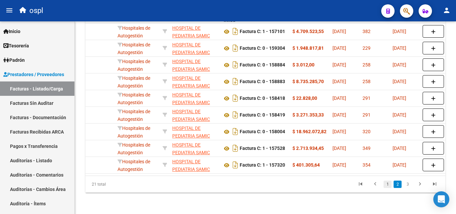
click at [388, 185] on link "1" at bounding box center [387, 183] width 8 height 7
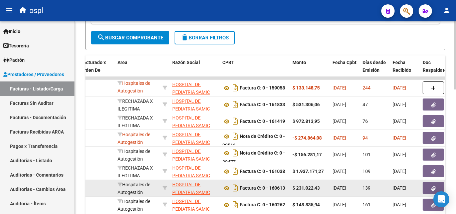
scroll to position [253, 0]
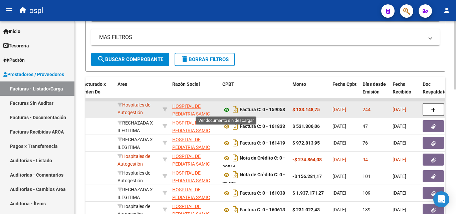
click at [227, 109] on icon at bounding box center [226, 110] width 9 height 8
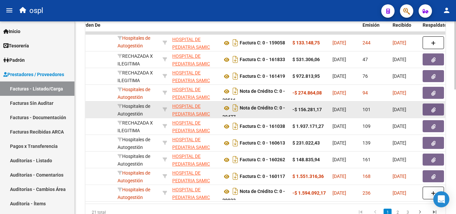
scroll to position [353, 0]
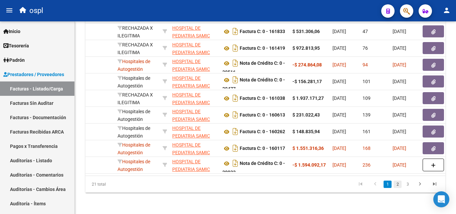
click at [398, 185] on link "2" at bounding box center [397, 183] width 8 height 7
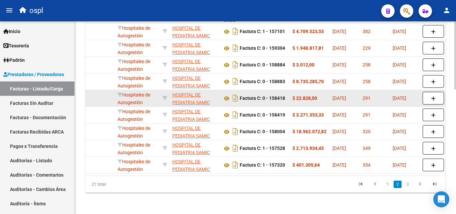
scroll to position [319, 0]
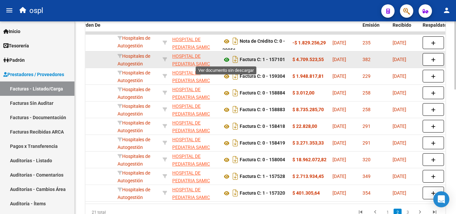
click at [227, 59] on icon at bounding box center [226, 60] width 9 height 8
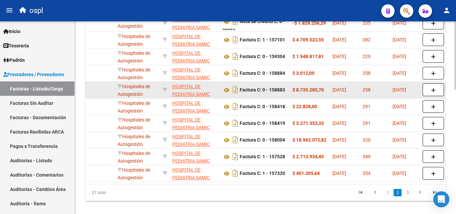
scroll to position [353, 0]
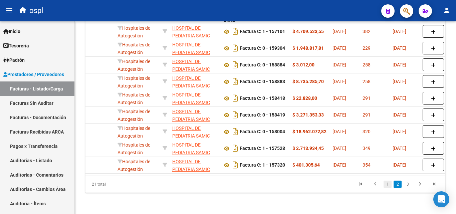
click at [386, 185] on link "1" at bounding box center [387, 183] width 8 height 7
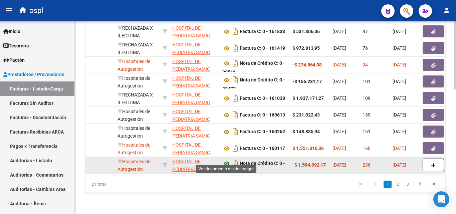
click at [225, 159] on icon at bounding box center [226, 163] width 9 height 8
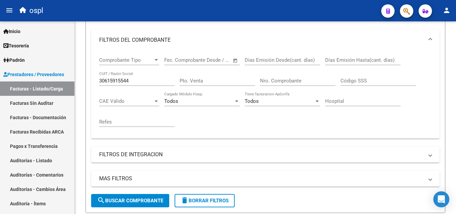
scroll to position [52, 0]
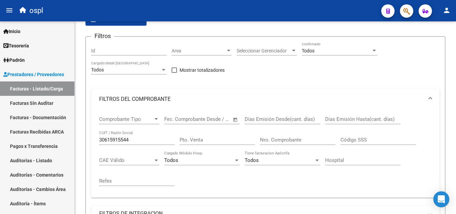
click at [141, 139] on input "30615915544" at bounding box center [136, 140] width 75 height 6
type input "3"
click at [284, 142] on input "Nro. Comprobante" at bounding box center [297, 140] width 75 height 6
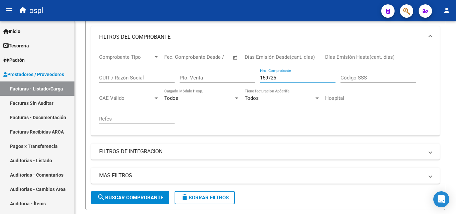
scroll to position [119, 0]
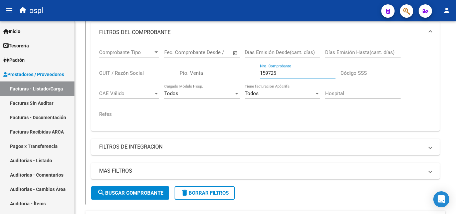
type input "159725"
click at [131, 193] on span "search Buscar Comprobante" at bounding box center [130, 193] width 66 height 6
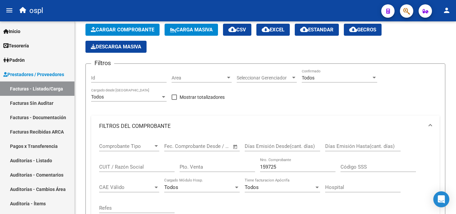
scroll to position [0, 0]
